Goal: Navigation & Orientation: Go to known website

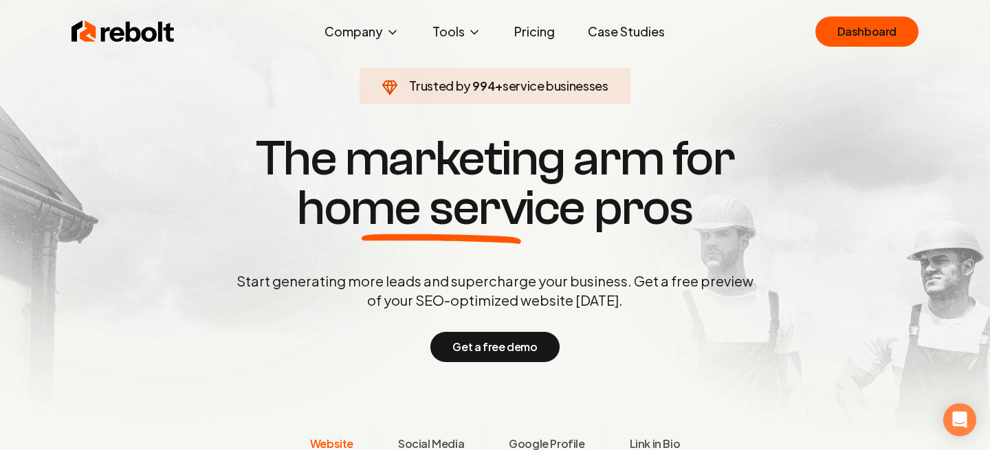
click at [684, 155] on h1 "The marketing arm for home service pros" at bounding box center [495, 183] width 660 height 99
click at [861, 25] on link "Dashboard" at bounding box center [867, 32] width 103 height 30
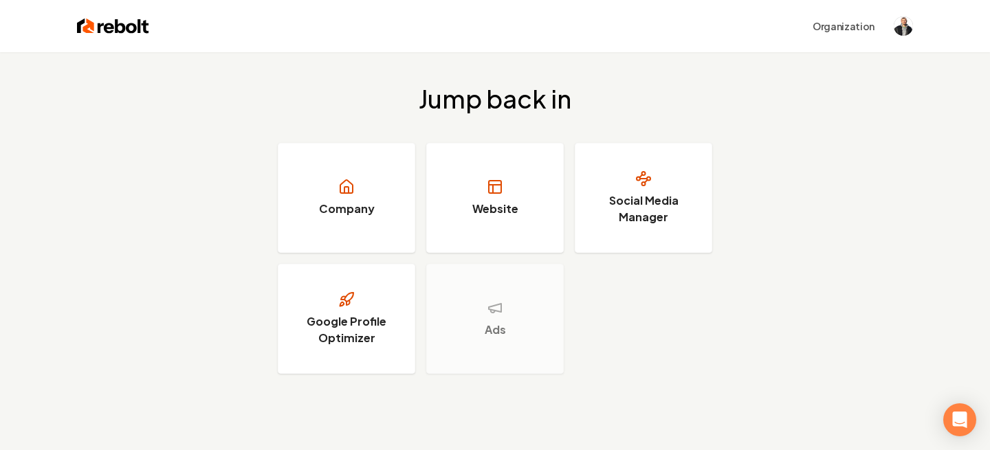
click at [889, 14] on div "Organization" at bounding box center [531, 26] width 764 height 25
click at [902, 23] on img "Open user button" at bounding box center [903, 26] width 19 height 19
